Goal: Information Seeking & Learning: Learn about a topic

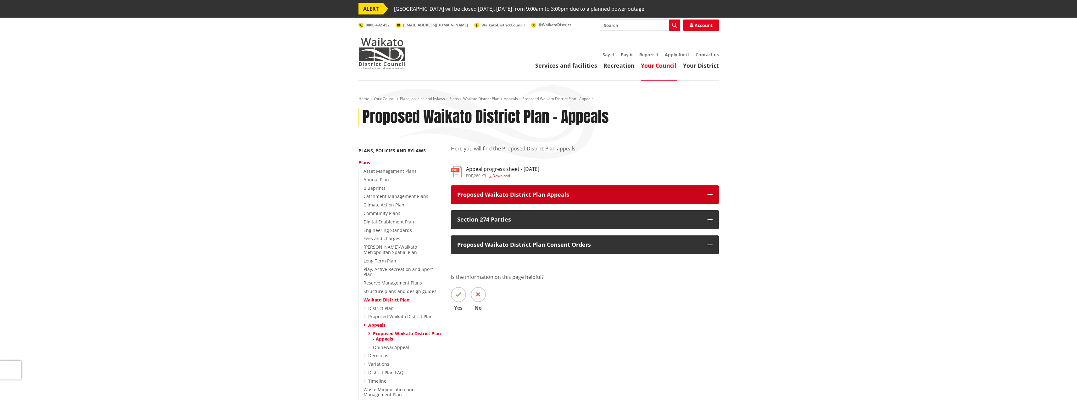
click at [709, 192] on icon "button" at bounding box center [710, 194] width 5 height 5
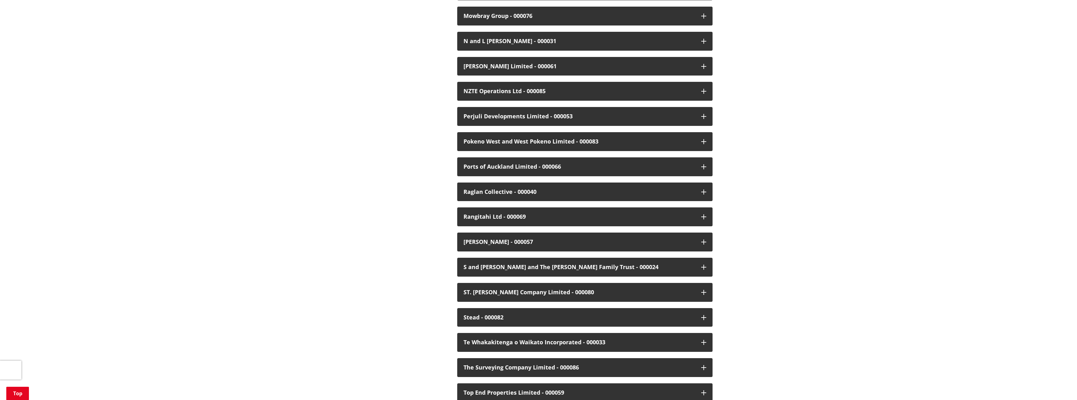
scroll to position [1258, 0]
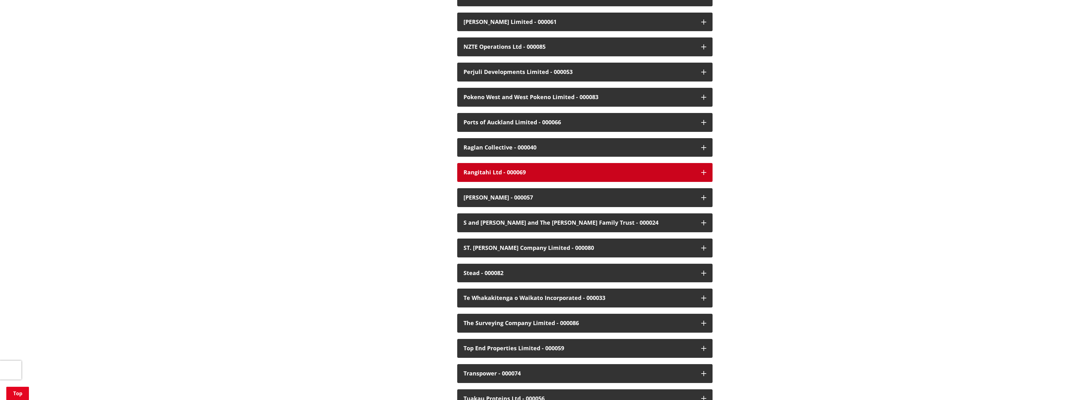
click at [702, 170] on icon "button" at bounding box center [703, 172] width 5 height 5
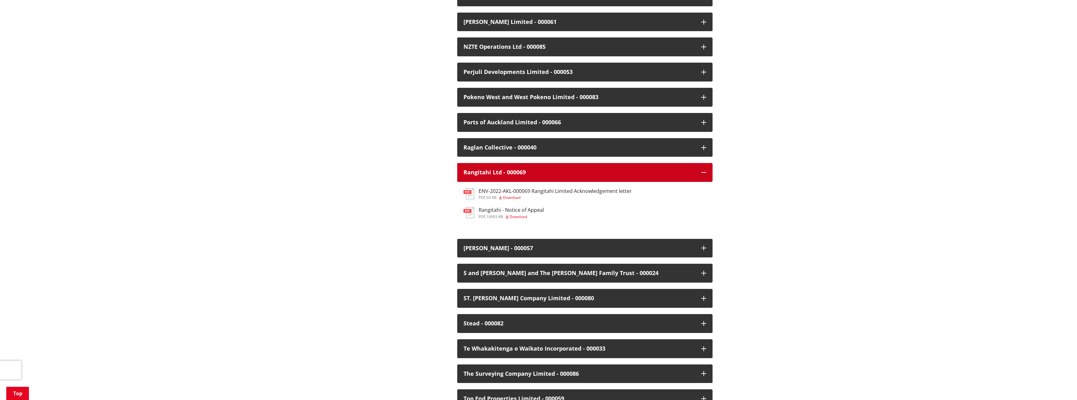
click at [703, 170] on icon "button" at bounding box center [703, 172] width 5 height 5
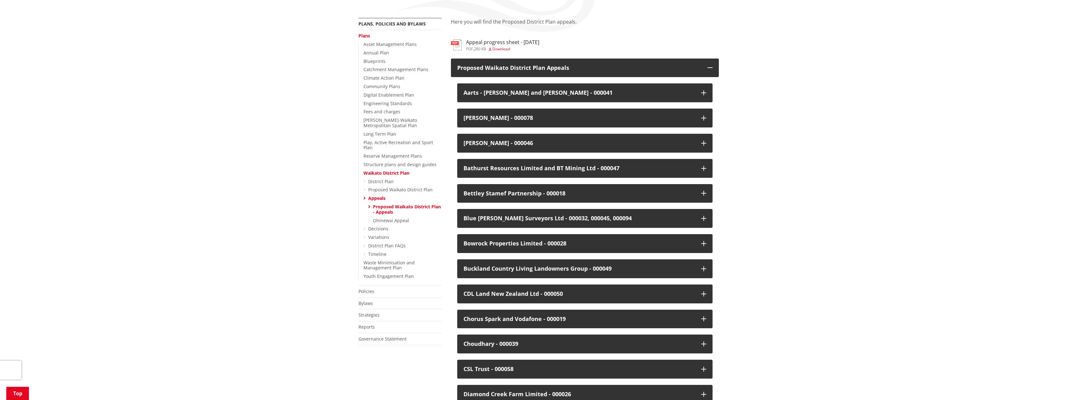
scroll to position [0, 0]
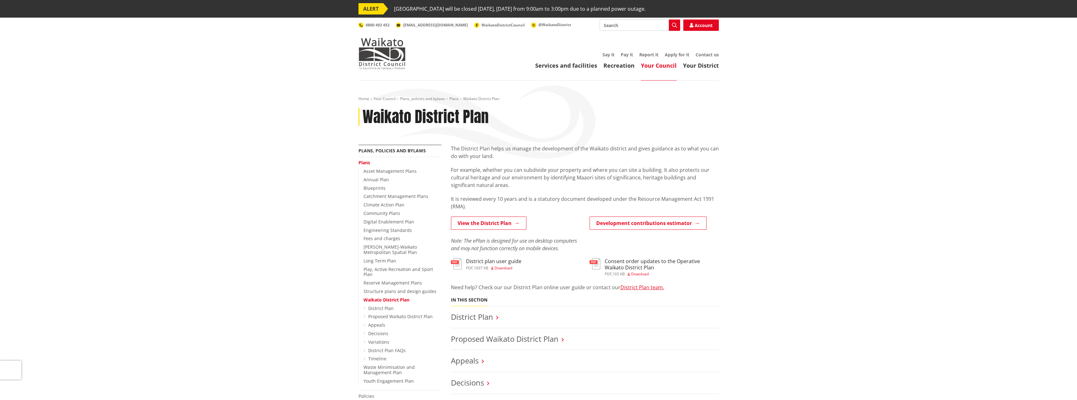
scroll to position [189, 0]
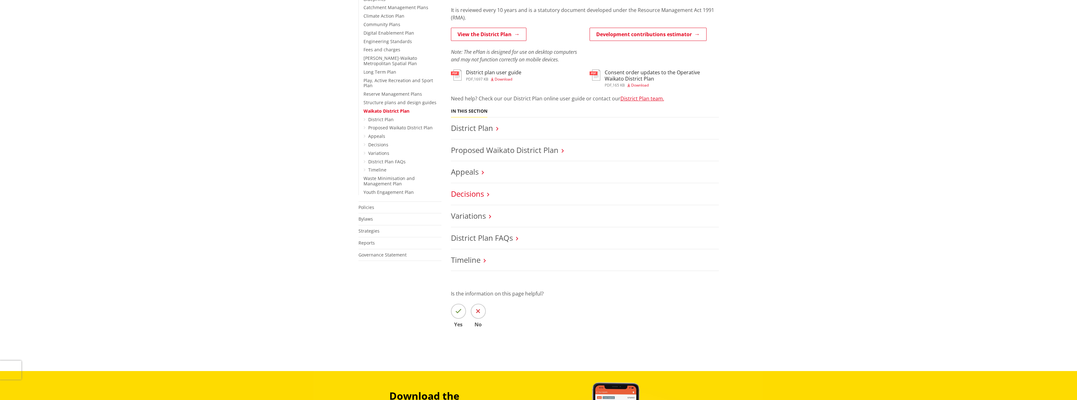
click at [469, 194] on link "Decisions" at bounding box center [467, 193] width 33 height 10
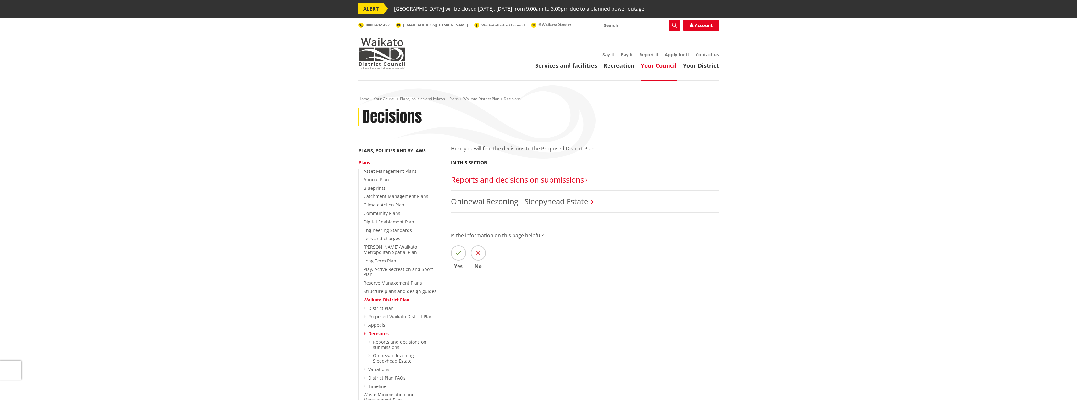
click at [477, 183] on link "Reports and decisions on submissions​" at bounding box center [517, 179] width 133 height 10
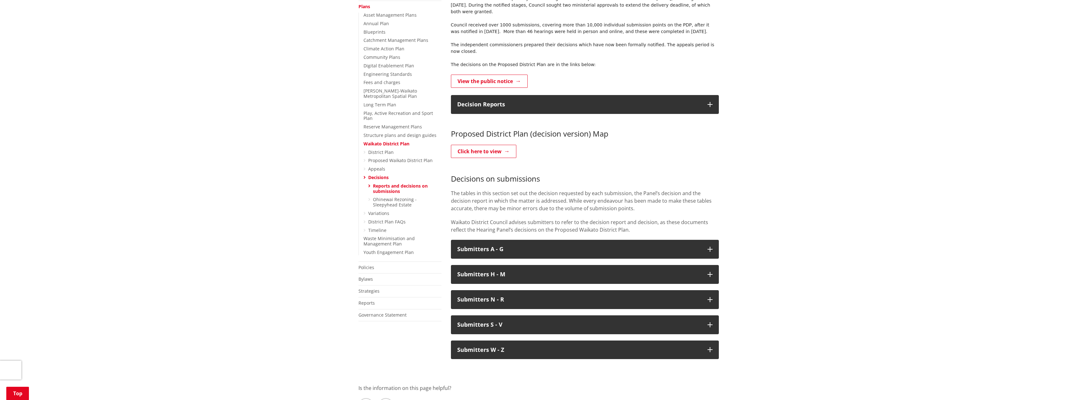
scroll to position [157, 0]
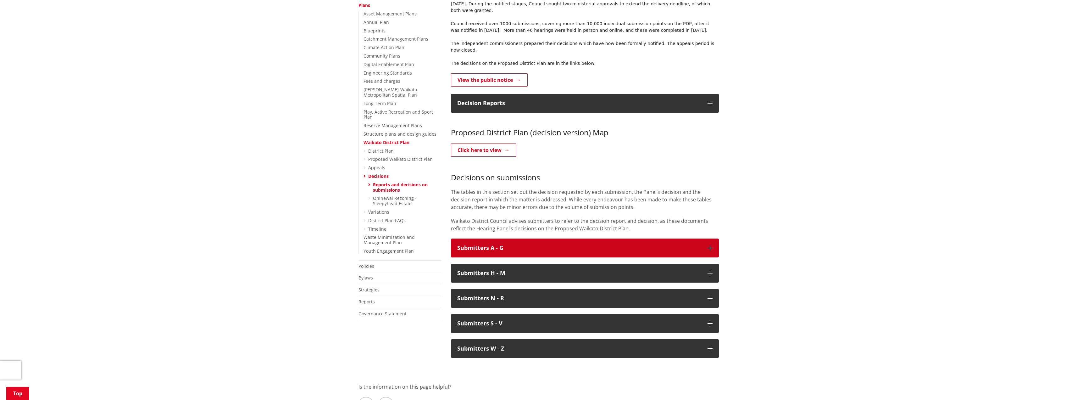
click at [713, 238] on button "Submitters A - G" at bounding box center [585, 247] width 268 height 19
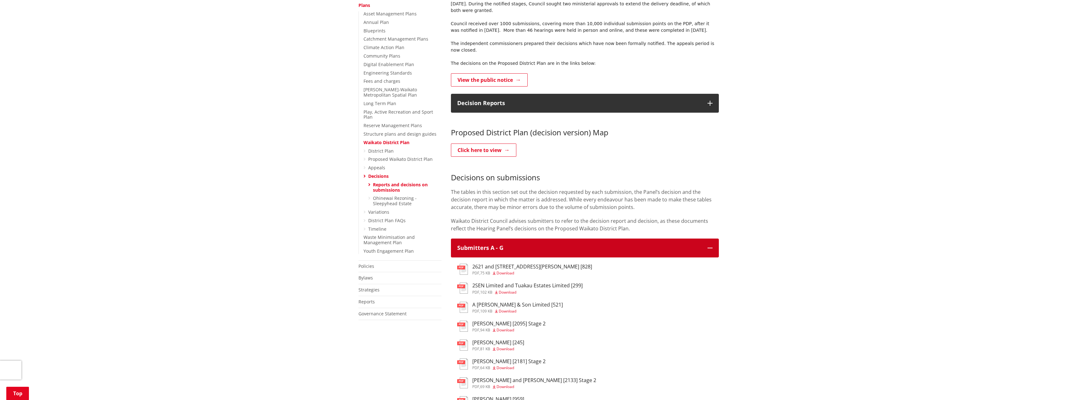
click at [713, 238] on button "Submitters A - G" at bounding box center [585, 247] width 268 height 19
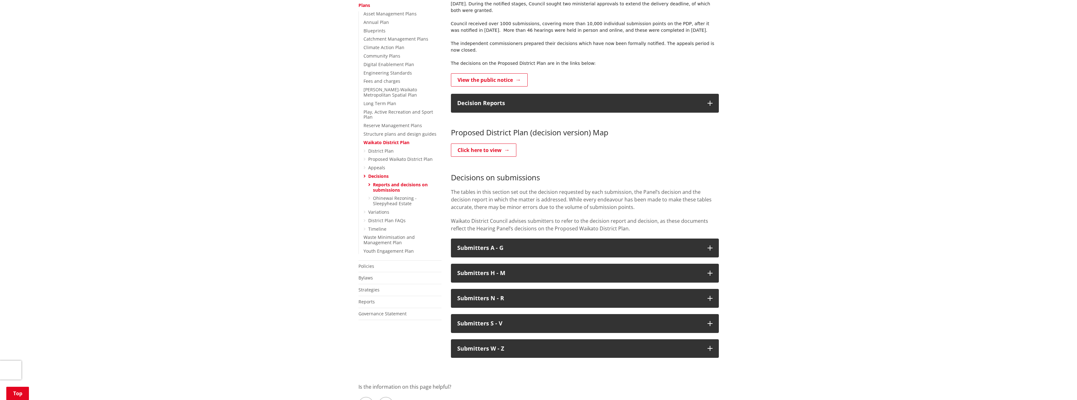
click at [365, 157] on icon at bounding box center [365, 159] width 2 height 4
click at [379, 156] on link "Proposed Waikato District Plan" at bounding box center [400, 159] width 64 height 6
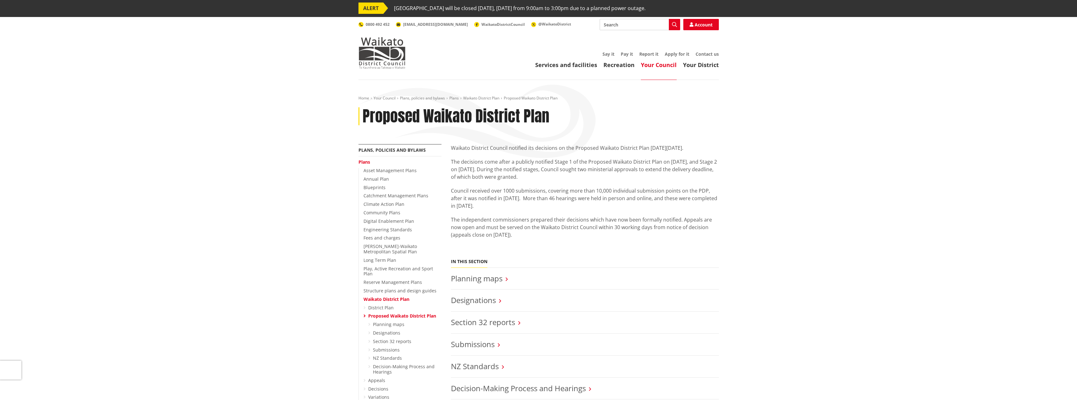
scroll to position [63, 0]
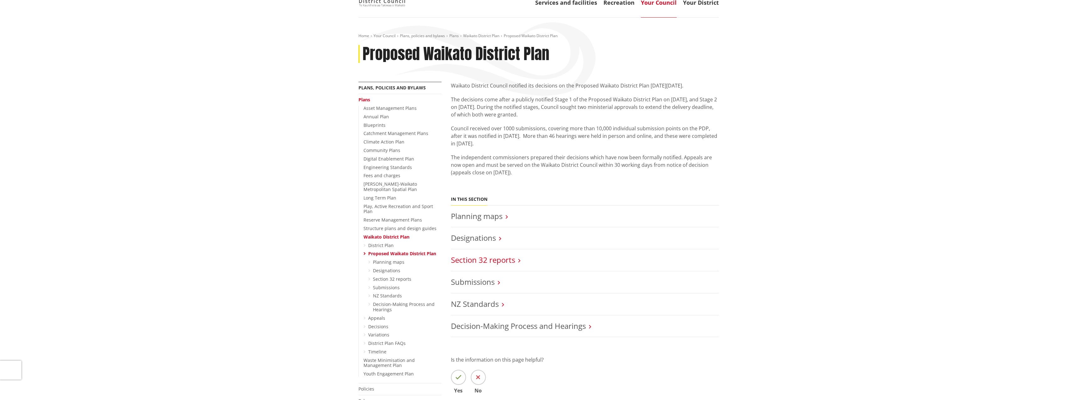
click at [507, 259] on link "Section 32 reports" at bounding box center [483, 259] width 64 height 10
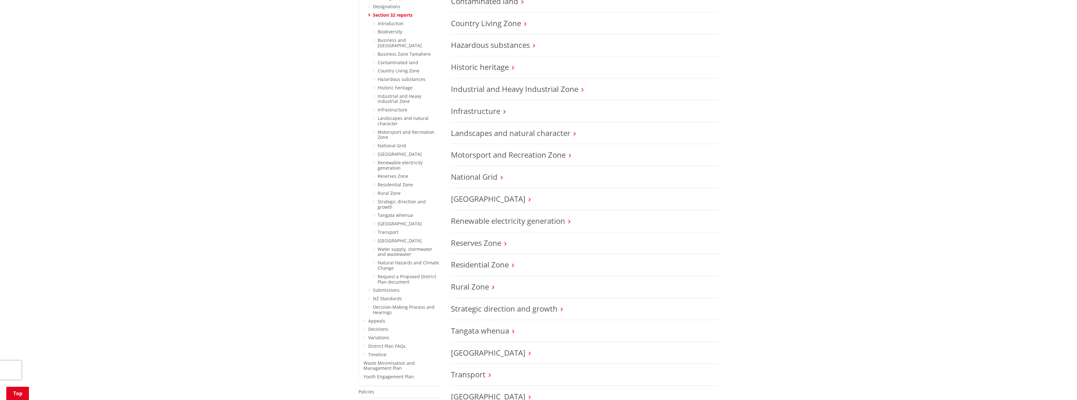
scroll to position [346, 0]
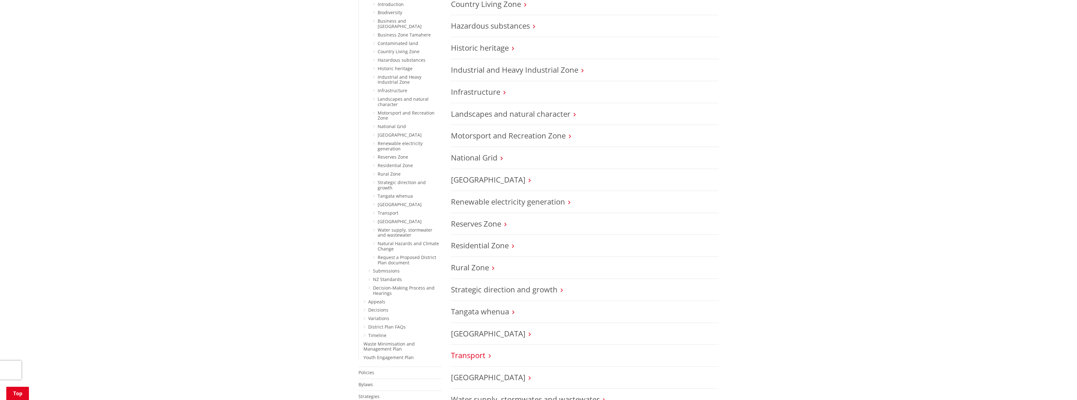
click at [475, 356] on link "Transport" at bounding box center [468, 355] width 35 height 10
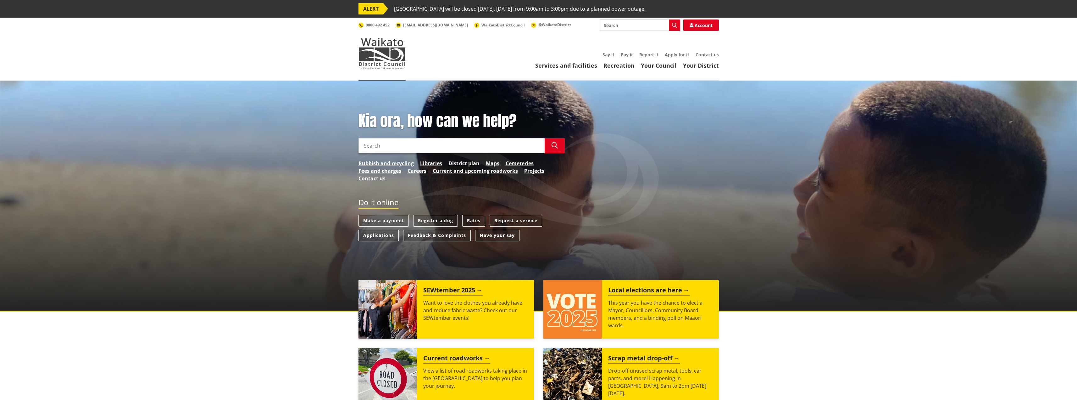
click at [462, 162] on link "District plan" at bounding box center [463, 163] width 31 height 8
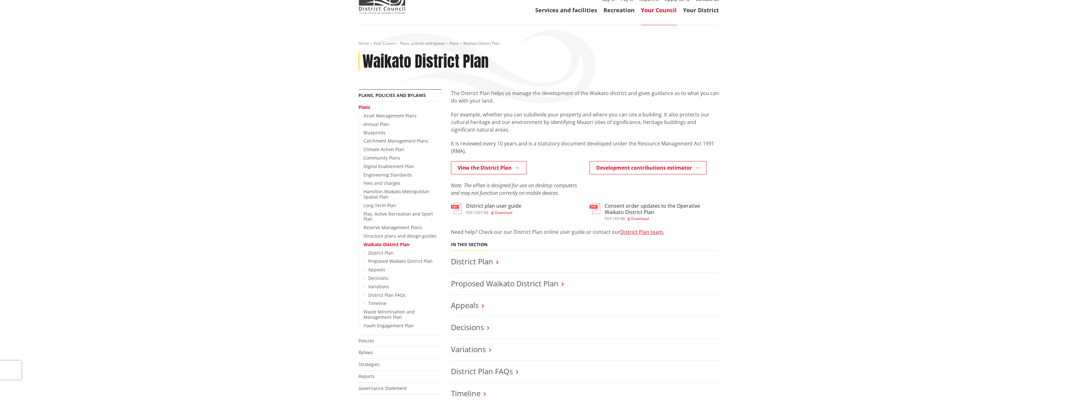
scroll to position [63, 0]
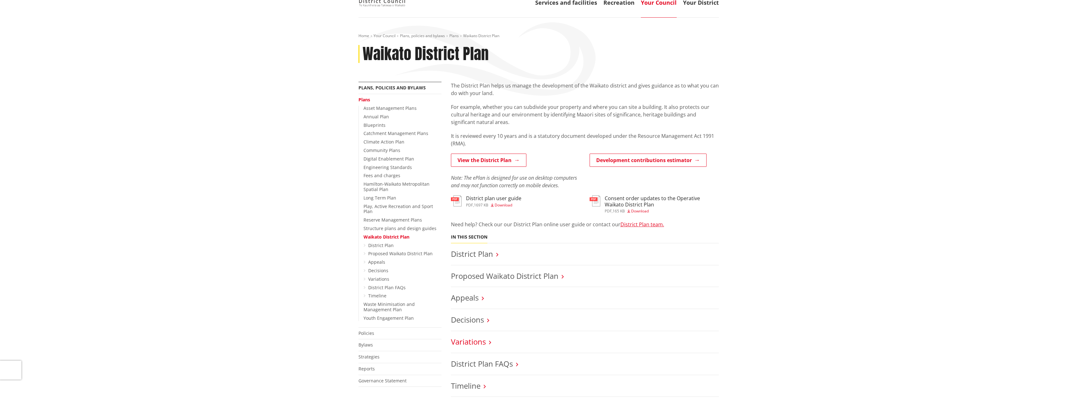
click at [468, 338] on link "Variations" at bounding box center [468, 341] width 35 height 10
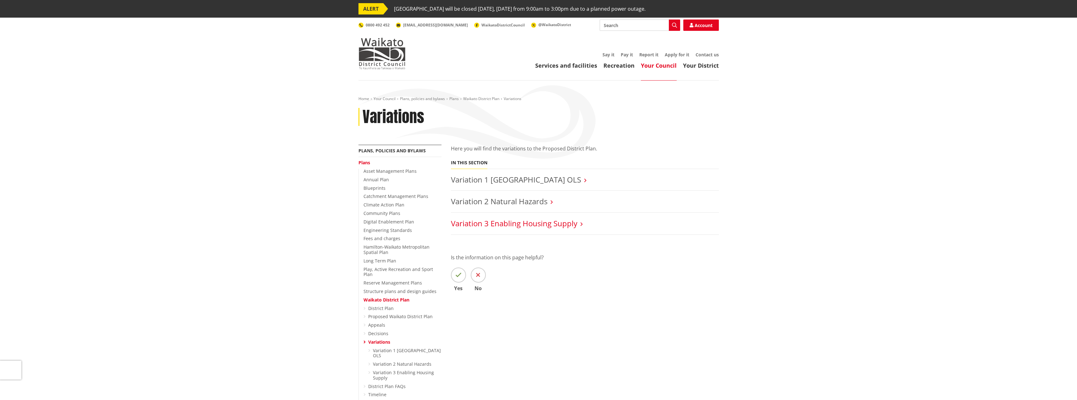
click at [557, 226] on link "Variation 3 Enabling Housing Supply" at bounding box center [514, 223] width 126 height 10
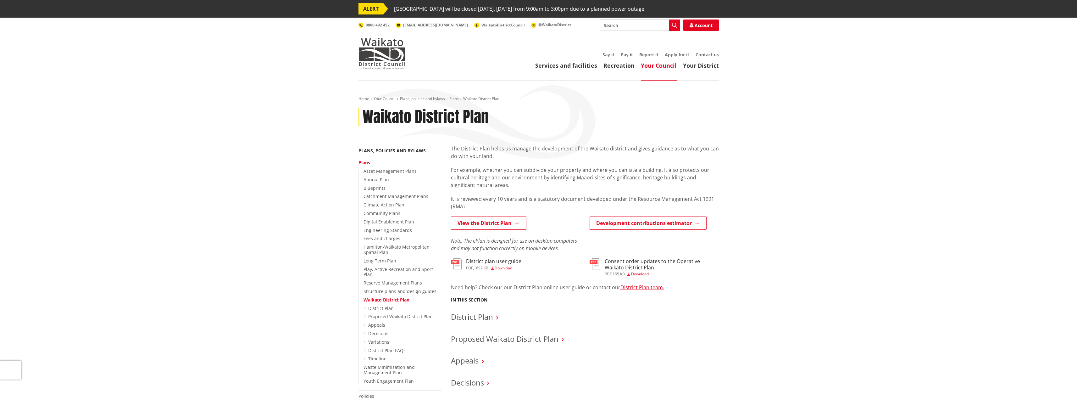
scroll to position [63, 0]
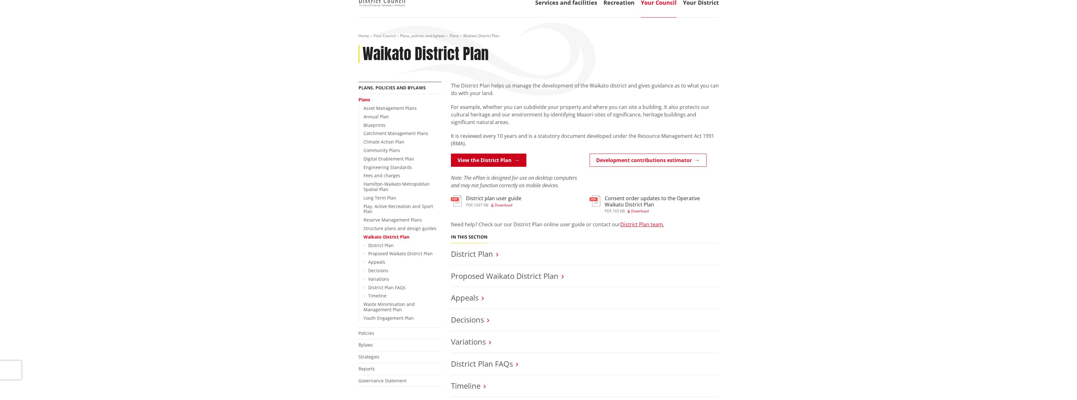
click at [492, 163] on link "View the District Plan" at bounding box center [488, 159] width 75 height 13
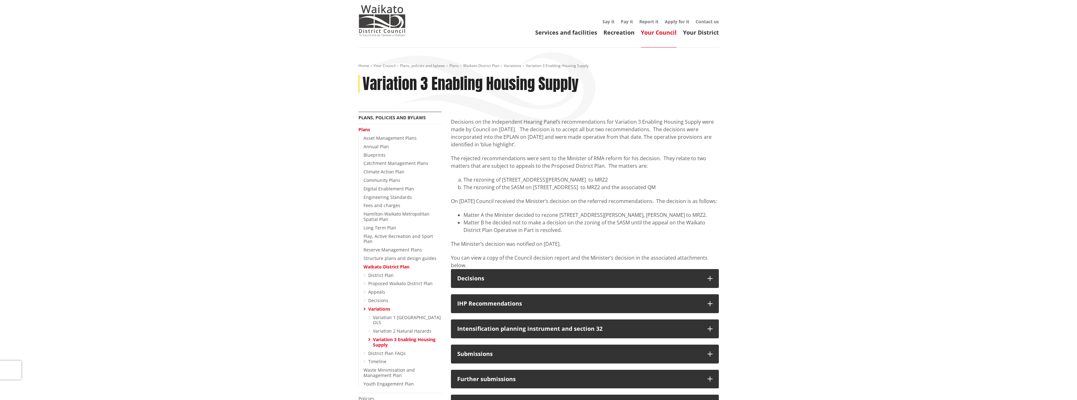
scroll to position [157, 0]
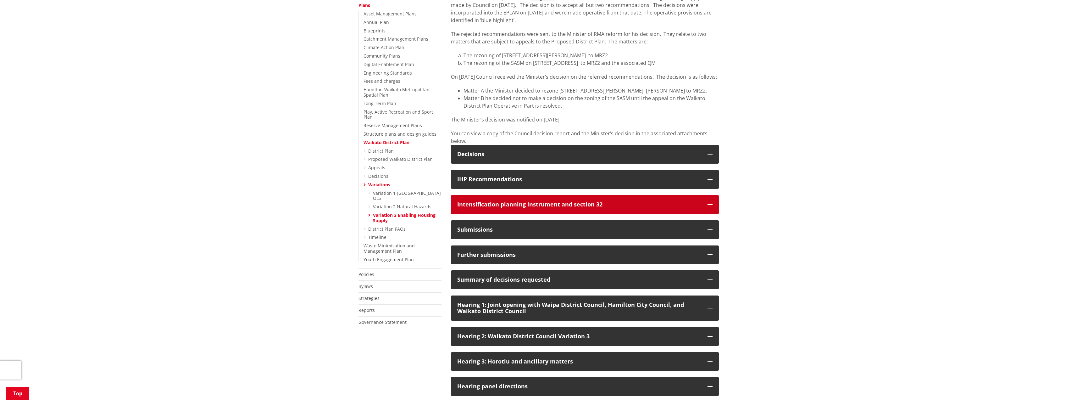
click at [710, 207] on icon "button" at bounding box center [710, 204] width 5 height 5
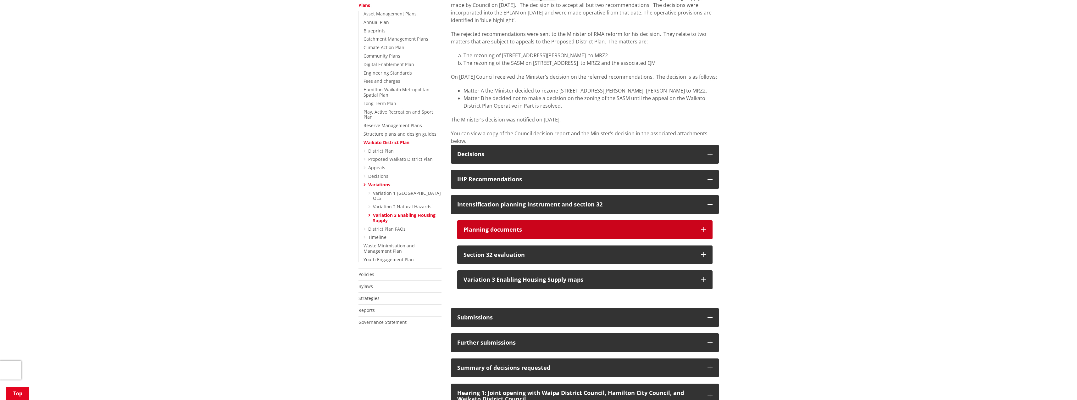
click at [709, 234] on button "Planning documents" at bounding box center [584, 229] width 255 height 19
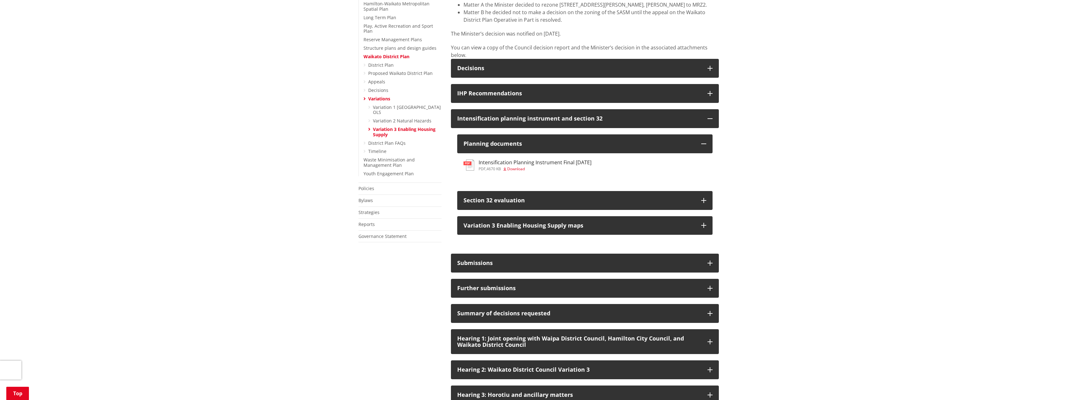
scroll to position [252, 0]
